Goal: Transaction & Acquisition: Book appointment/travel/reservation

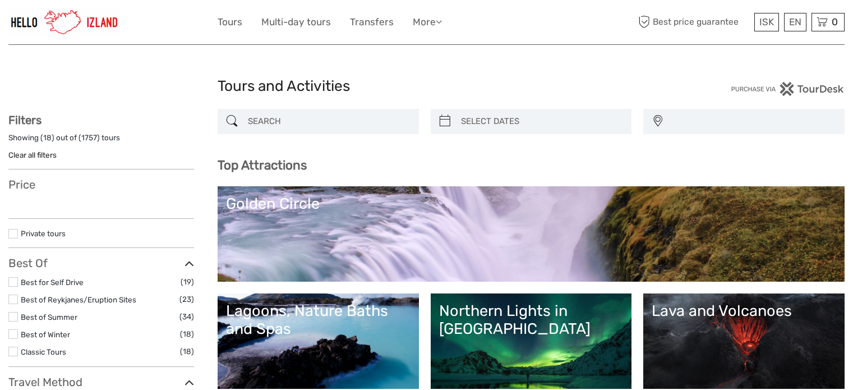
select select
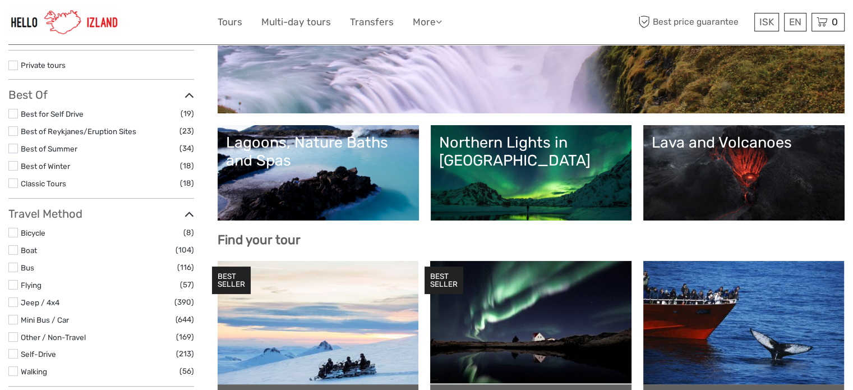
select select
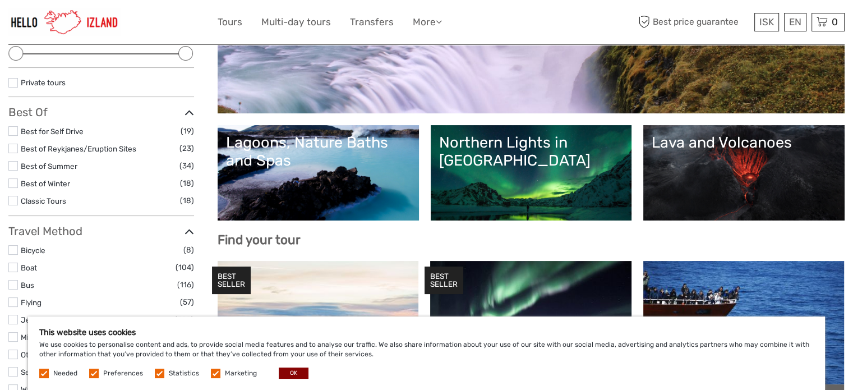
click at [765, 164] on link "Lava and Volcanoes" at bounding box center [743, 172] width 184 height 78
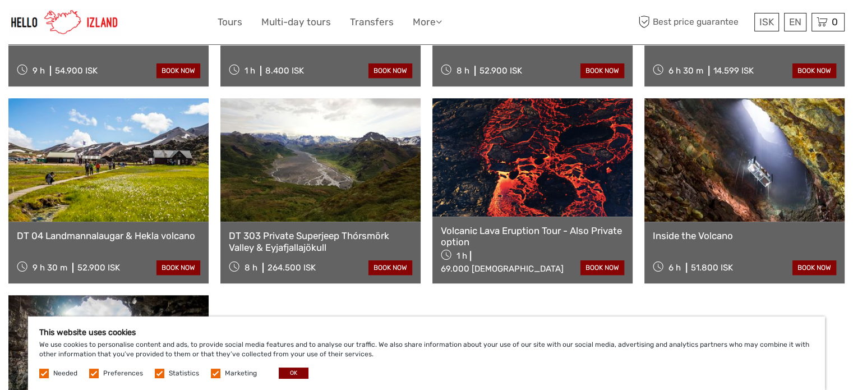
scroll to position [785, 0]
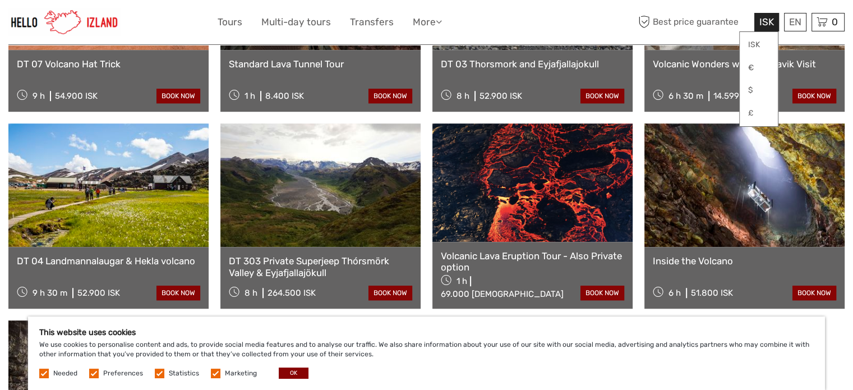
click at [769, 20] on span "ISK" at bounding box center [766, 21] width 15 height 11
click at [752, 60] on link "€" at bounding box center [758, 68] width 38 height 20
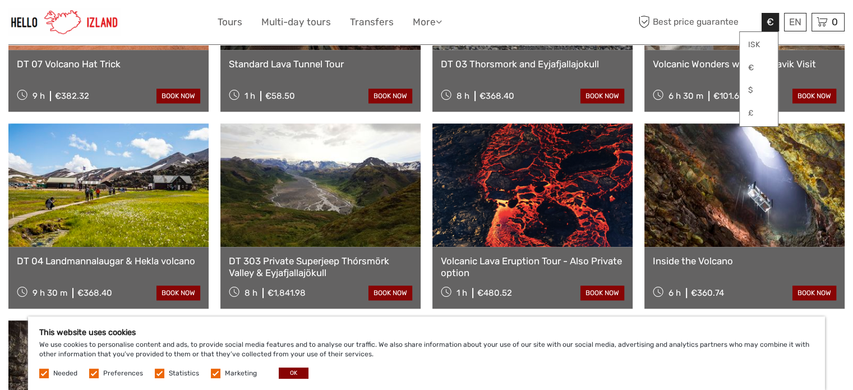
click at [702, 291] on div "Reykjanes Explorer: Airport Transfer with Sightseeing Adventure 3 h €626.06 boo…" at bounding box center [426, 117] width 836 height 775
click at [759, 255] on link "Inside the Volcano" at bounding box center [744, 260] width 183 height 11
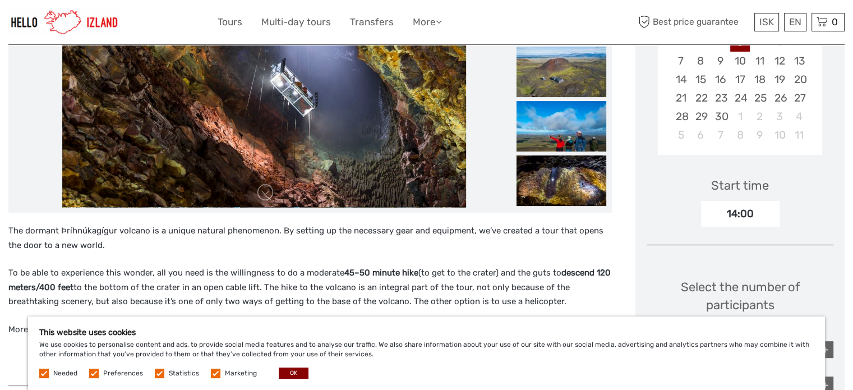
scroll to position [280, 0]
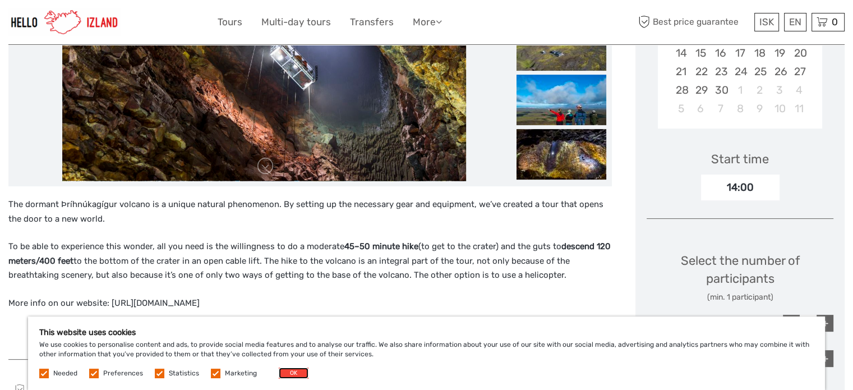
click at [290, 373] on button "OK" at bounding box center [294, 372] width 30 height 11
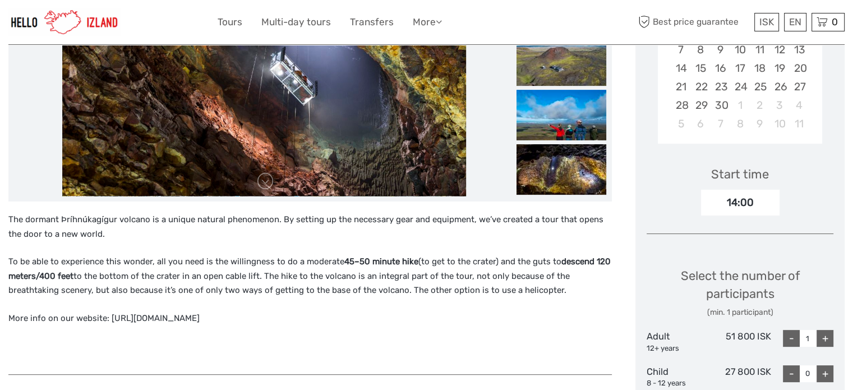
scroll to position [168, 0]
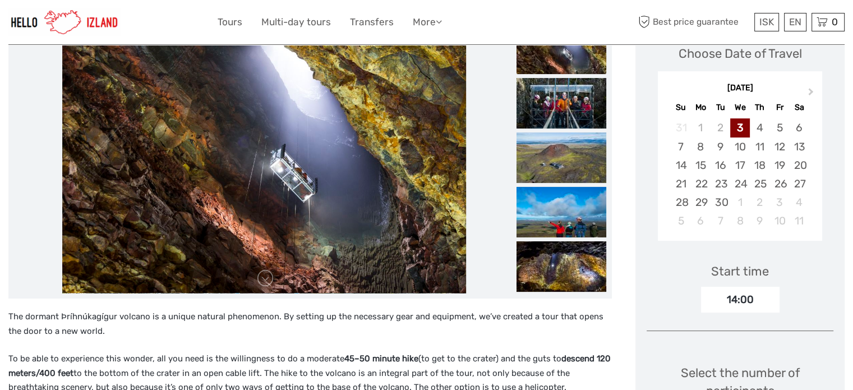
click at [324, 159] on img at bounding box center [264, 158] width 404 height 269
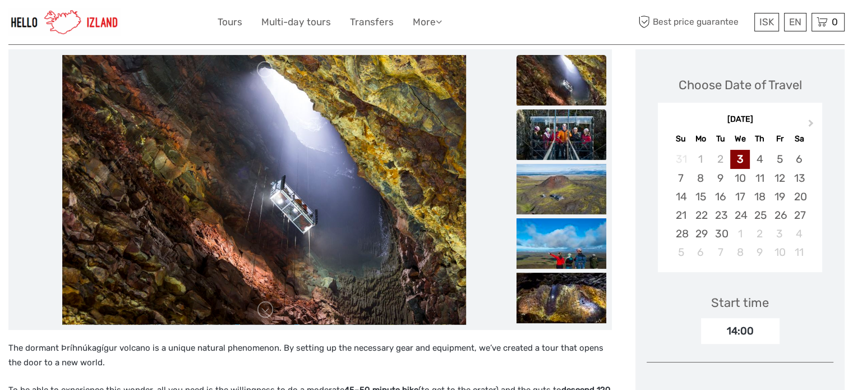
scroll to position [112, 0]
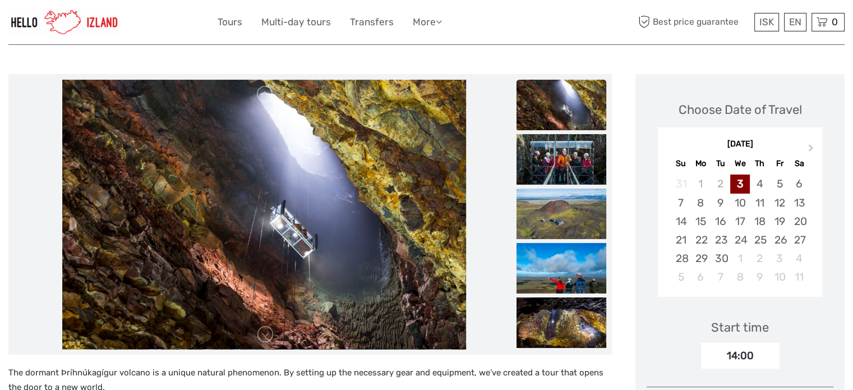
click at [568, 107] on img at bounding box center [561, 105] width 90 height 50
click at [570, 165] on img at bounding box center [561, 159] width 90 height 50
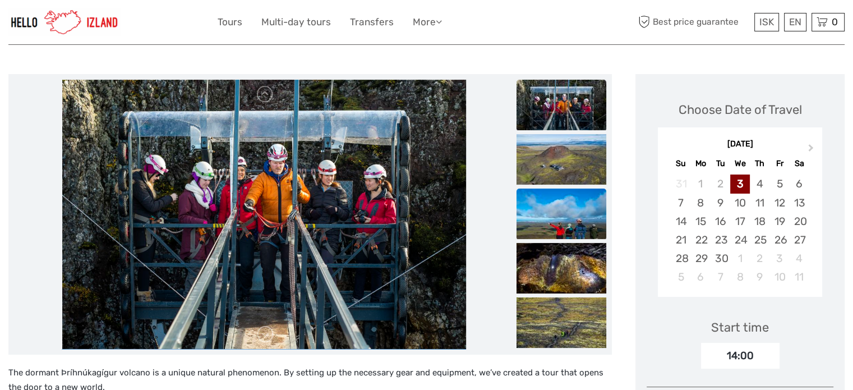
click at [563, 200] on img at bounding box center [561, 213] width 90 height 50
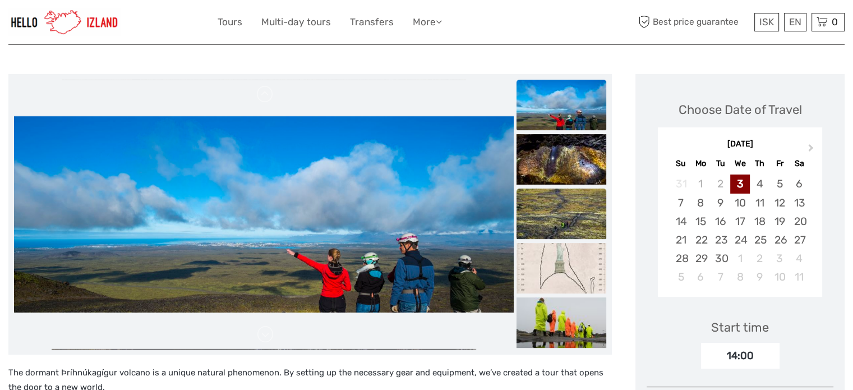
click at [553, 224] on img at bounding box center [561, 213] width 90 height 50
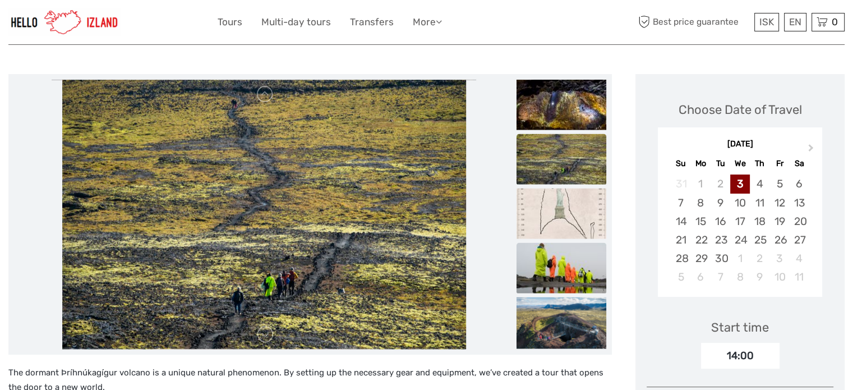
click at [540, 262] on img at bounding box center [561, 268] width 90 height 50
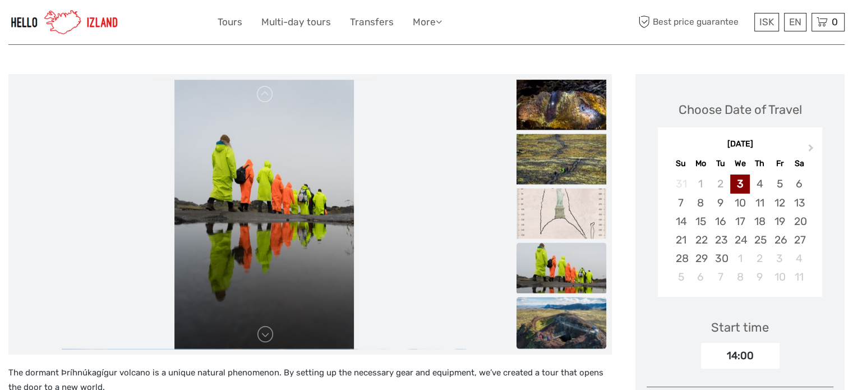
click at [552, 311] on img at bounding box center [561, 327] width 90 height 60
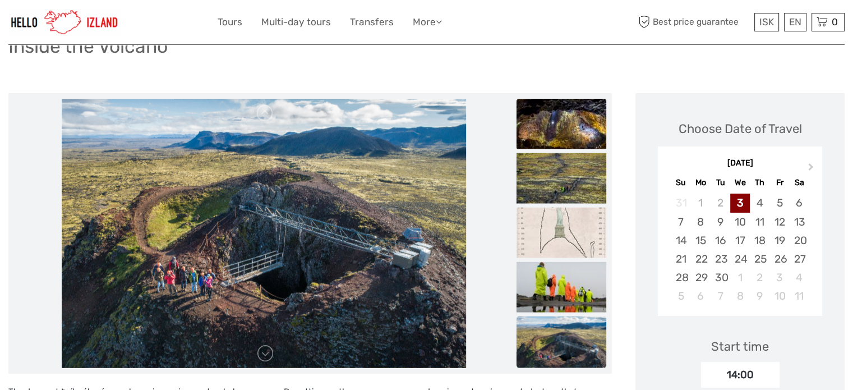
scroll to position [56, 0]
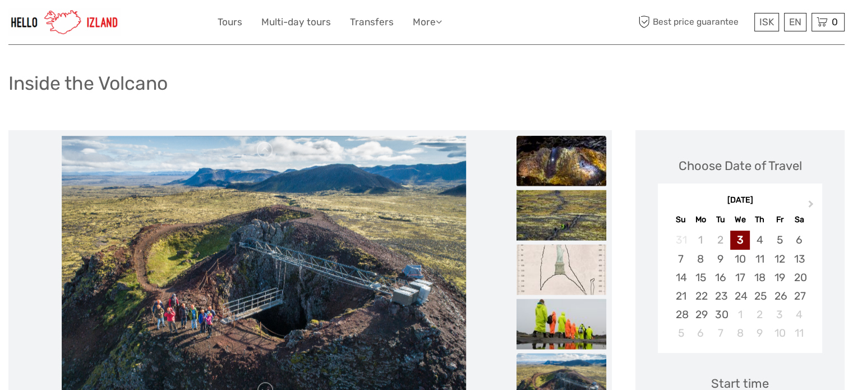
click at [547, 169] on img at bounding box center [561, 161] width 90 height 50
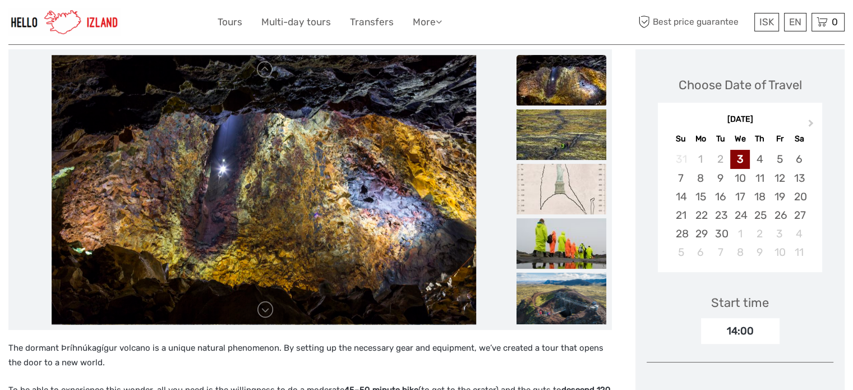
scroll to position [112, 0]
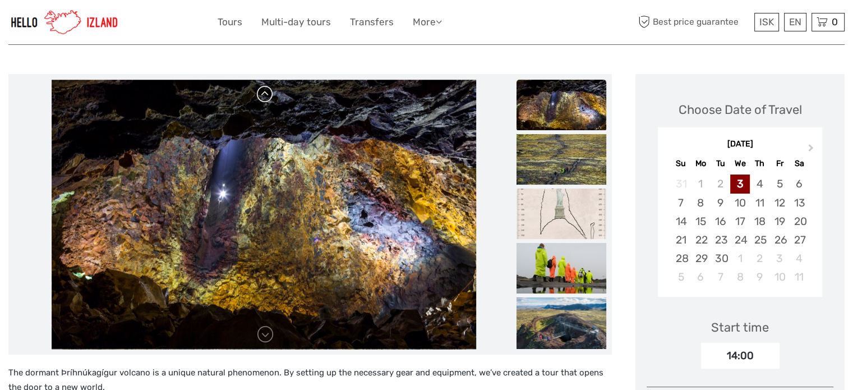
click at [265, 99] on link at bounding box center [265, 94] width 18 height 18
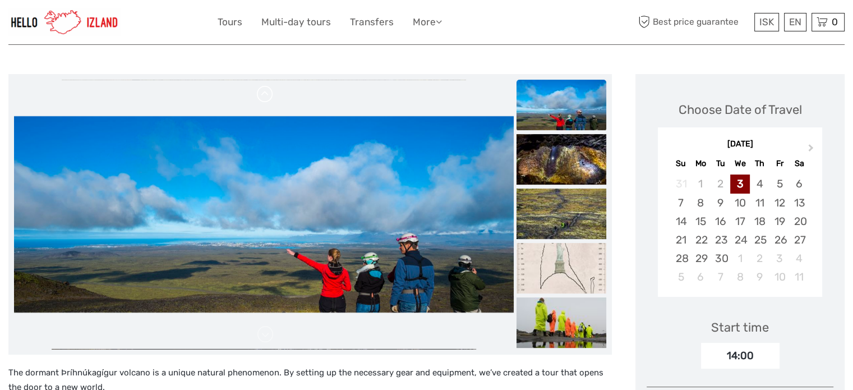
click at [265, 99] on link at bounding box center [265, 94] width 18 height 18
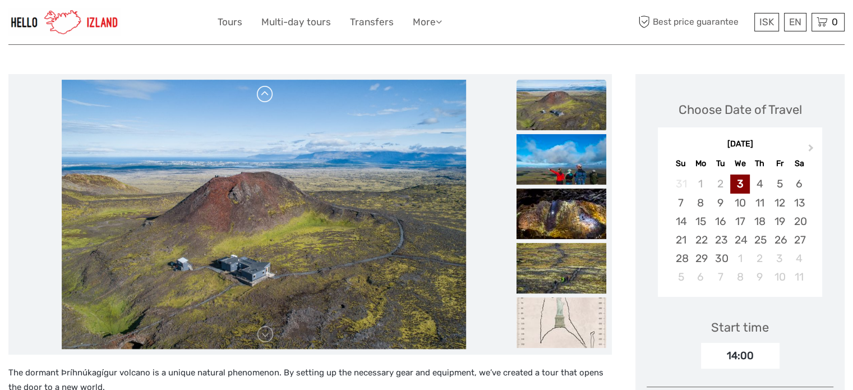
click at [265, 99] on link at bounding box center [265, 94] width 18 height 18
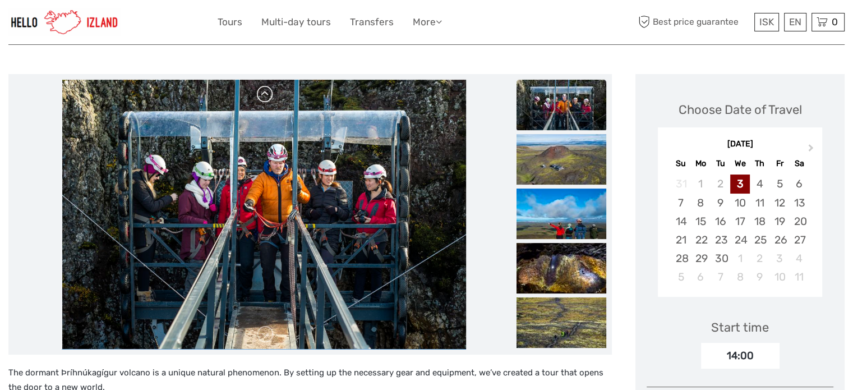
click at [265, 99] on link at bounding box center [265, 94] width 18 height 18
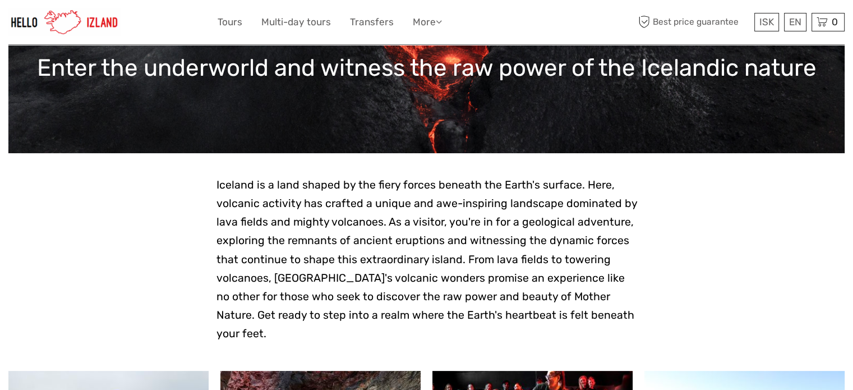
scroll to position [56, 0]
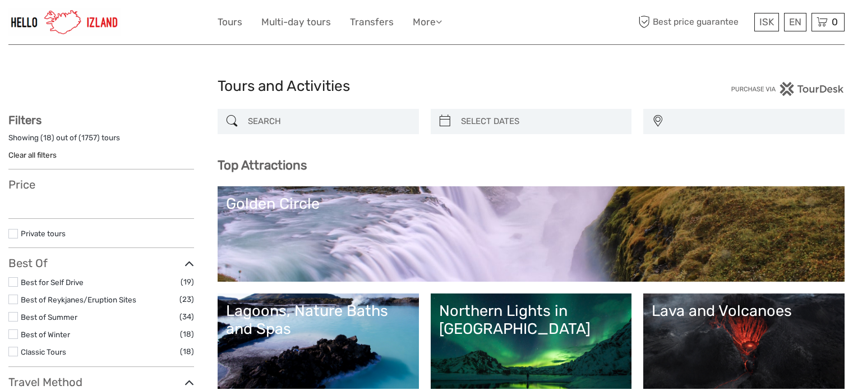
select select
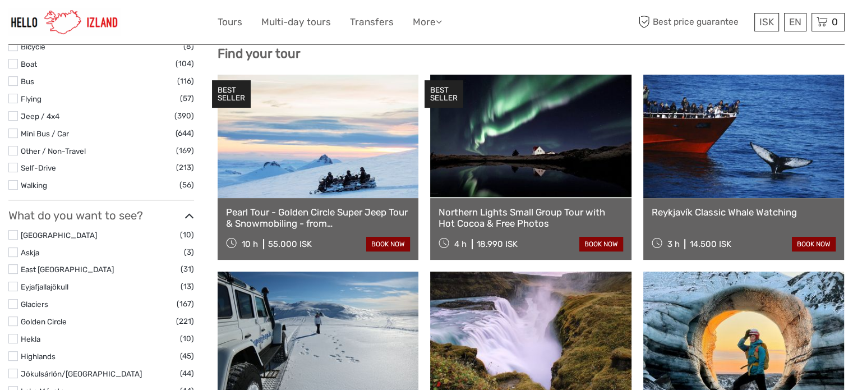
select select
